Goal: Task Accomplishment & Management: Use online tool/utility

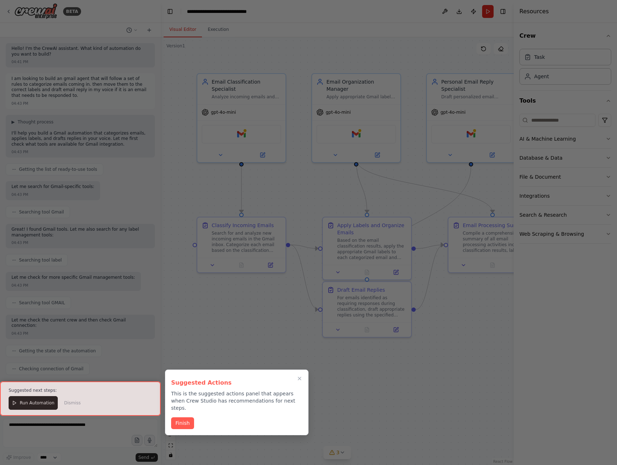
scroll to position [618, 0]
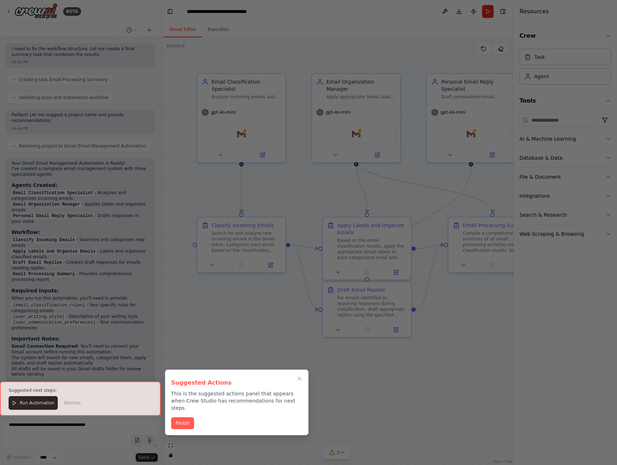
click at [191, 417] on button "Finish" at bounding box center [182, 423] width 23 height 12
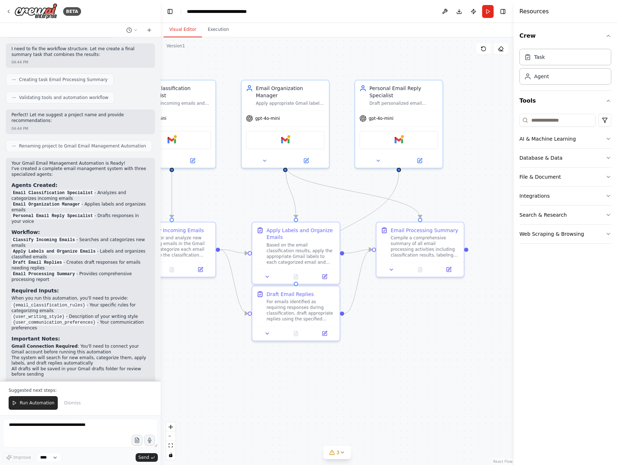
drag, startPoint x: 238, startPoint y: 344, endPoint x: 168, endPoint y: 347, distance: 69.7
click at [168, 347] on div ".deletable-edge-delete-btn { width: 20px; height: 20px; border: 0px solid #ffff…" at bounding box center [337, 251] width 353 height 428
click at [391, 159] on button at bounding box center [378, 159] width 40 height 9
click at [389, 159] on button at bounding box center [378, 159] width 40 height 9
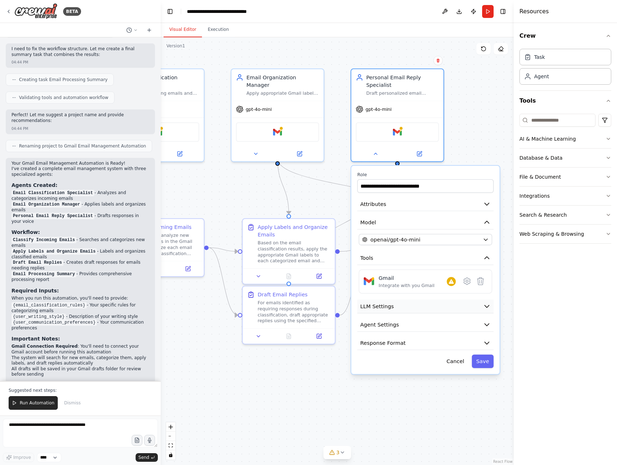
click at [421, 308] on button "LLM Settings" at bounding box center [425, 307] width 136 height 14
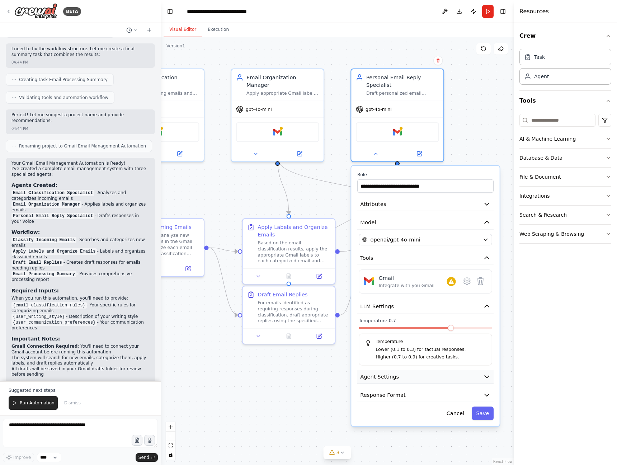
click at [421, 372] on button "Agent Settings" at bounding box center [425, 377] width 136 height 14
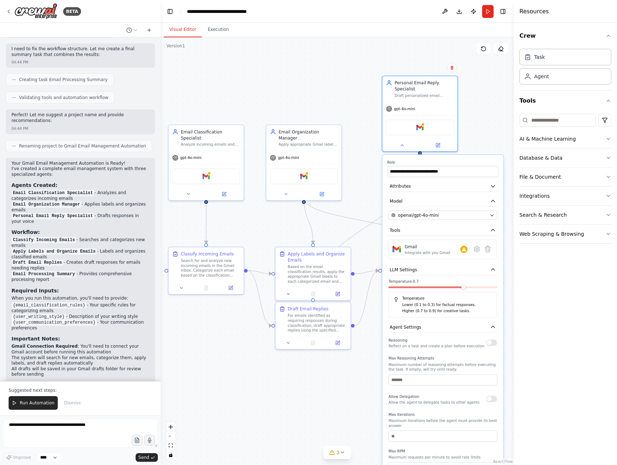
drag, startPoint x: 423, startPoint y: 386, endPoint x: 444, endPoint y: 338, distance: 52.7
click at [444, 338] on div "Reasoning Reflect on a task and create a plan before execution" at bounding box center [437, 343] width 96 height 12
click at [494, 324] on icon "button" at bounding box center [493, 327] width 6 height 6
click at [492, 342] on icon "button" at bounding box center [493, 342] width 6 height 6
click at [492, 342] on icon "button" at bounding box center [493, 342] width 4 height 2
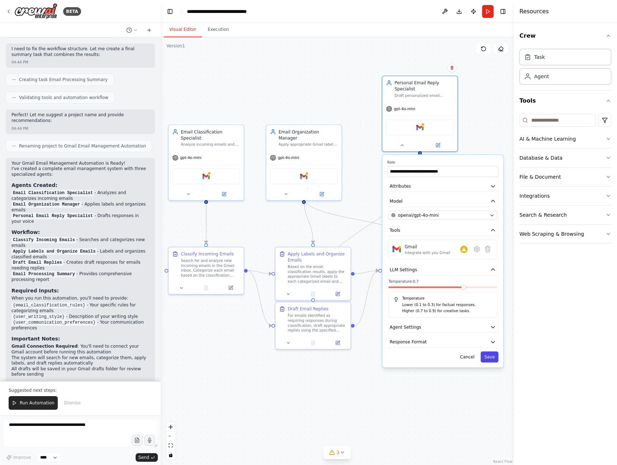
click at [483, 359] on button "Save" at bounding box center [490, 357] width 18 height 11
click at [489, 357] on button "Save" at bounding box center [490, 357] width 18 height 11
click at [472, 357] on button "Cancel" at bounding box center [467, 357] width 22 height 11
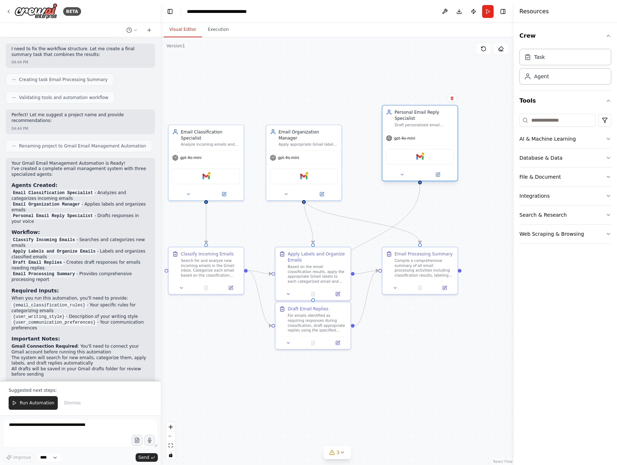
drag, startPoint x: 420, startPoint y: 143, endPoint x: 420, endPoint y: 173, distance: 30.5
click at [420, 173] on div at bounding box center [420, 174] width 75 height 12
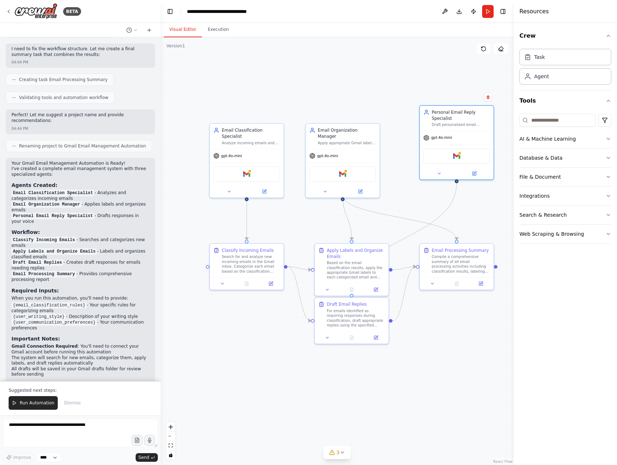
drag, startPoint x: 388, startPoint y: 210, endPoint x: 425, endPoint y: 207, distance: 37.4
click at [425, 207] on div ".deletable-edge-delete-btn { width: 20px; height: 20px; border: 0px solid #ffff…" at bounding box center [337, 251] width 353 height 428
click at [397, 242] on icon "Edge from 9873f42b-65b1-440c-a2ab-74a0859eff9c to 49dda1a7-4423-4d1a-93d4-9bf83…" at bounding box center [404, 238] width 105 height 111
drag, startPoint x: 374, startPoint y: 253, endPoint x: 376, endPoint y: 235, distance: 17.7
click at [376, 235] on div "Apply Labels and Organize Emails" at bounding box center [359, 234] width 58 height 12
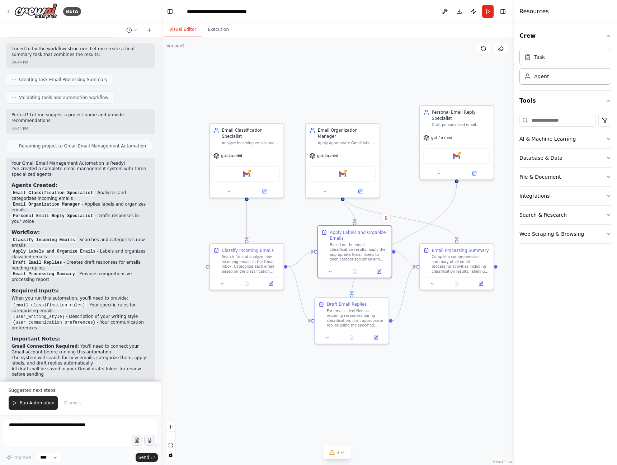
click at [367, 94] on div ".deletable-edge-delete-btn { width: 20px; height: 20px; border: 0px solid #ffff…" at bounding box center [337, 251] width 353 height 428
